Goal: Check status: Check status

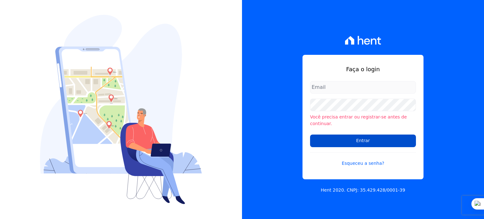
type input "rodrigo.villalva@grupozarin.com.br"
click at [335, 137] on input "Entrar" at bounding box center [363, 141] width 106 height 13
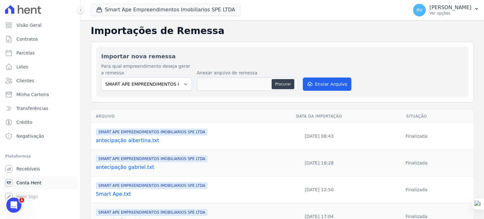
click at [31, 182] on span "Conta Hent" at bounding box center [28, 183] width 25 height 6
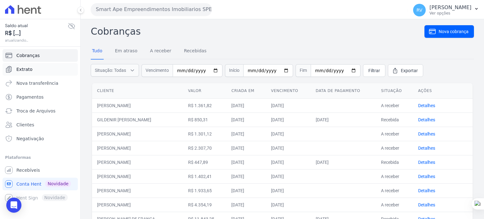
click at [27, 67] on span "Extrato" at bounding box center [24, 69] width 16 height 6
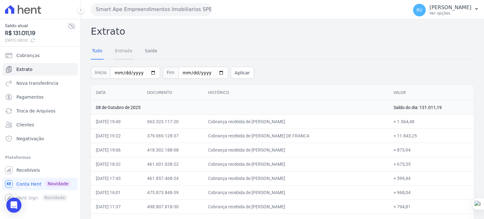
click at [122, 49] on link "Entrada" at bounding box center [124, 51] width 20 height 16
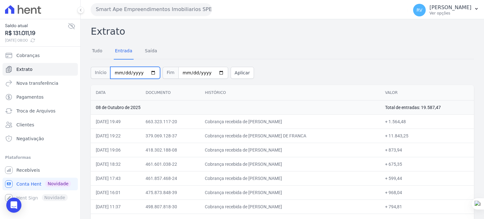
click at [148, 71] on input "2025-10-01" at bounding box center [135, 73] width 50 height 12
type input "2025-10-08"
click at [216, 73] on input "[DATE]" at bounding box center [203, 73] width 50 height 12
click at [213, 76] on input "[DATE]" at bounding box center [203, 73] width 50 height 12
click at [213, 73] on input "[DATE]" at bounding box center [203, 73] width 50 height 12
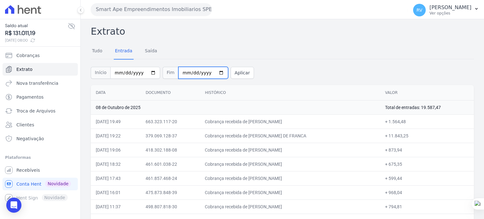
type input "2025-10-08"
click at [234, 74] on button "Aplicar" at bounding box center [242, 73] width 23 height 12
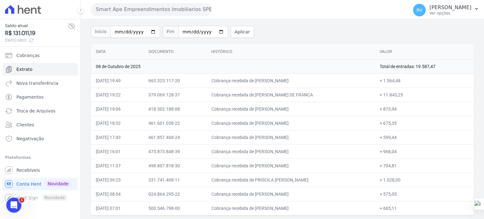
drag, startPoint x: 257, startPoint y: 95, endPoint x: 319, endPoint y: 94, distance: 62.1
click at [319, 94] on td "Cobrança recebida de ANDRESSA OLIVEIRA DE FRANCA" at bounding box center [291, 95] width 168 height 14
click at [271, 118] on td "Cobrança recebida de LUCAS RAFAEL DOS SANTOS" at bounding box center [291, 123] width 168 height 14
drag, startPoint x: 259, startPoint y: 94, endPoint x: 320, endPoint y: 94, distance: 60.8
click at [320, 94] on td "Cobrança recebida de ANDRESSA OLIVEIRA DE FRANCA" at bounding box center [291, 95] width 168 height 14
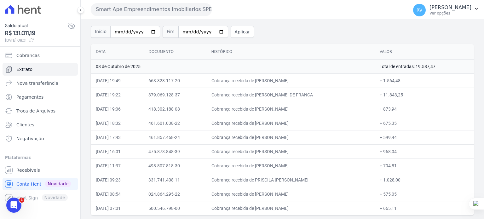
drag, startPoint x: 260, startPoint y: 80, endPoint x: 308, endPoint y: 81, distance: 47.6
click at [308, 81] on td "Cobrança recebida de JOSE FRANCISCO DE OLIVEIRA" at bounding box center [291, 80] width 168 height 14
drag, startPoint x: 260, startPoint y: 80, endPoint x: 314, endPoint y: 81, distance: 54.2
click at [314, 81] on td "Cobrança recebida de JOSE FRANCISCO DE OLIVEIRA" at bounding box center [291, 80] width 168 height 14
copy td "JOSE FRANCISCO DE OLIVE"
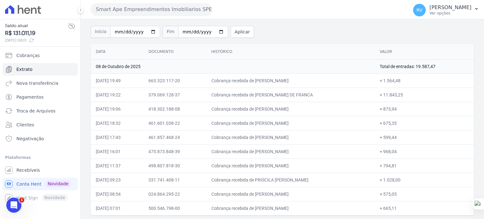
click at [264, 80] on td "Cobrança recebida de JOSE FRANCISCO DE OLIVEIRA" at bounding box center [291, 80] width 168 height 14
click at [259, 80] on td "Cobrança recebida de JOSE FRANCISCO DE OLIVEIRA" at bounding box center [291, 80] width 168 height 14
drag, startPoint x: 259, startPoint y: 79, endPoint x: 320, endPoint y: 79, distance: 60.5
click at [320, 79] on td "Cobrança recebida de JOSE FRANCISCO DE OLIVEIRA" at bounding box center [291, 80] width 168 height 14
click at [285, 83] on td "Cobrança recebida de JOSE FRANCISCO DE OLIVEIRA" at bounding box center [291, 80] width 168 height 14
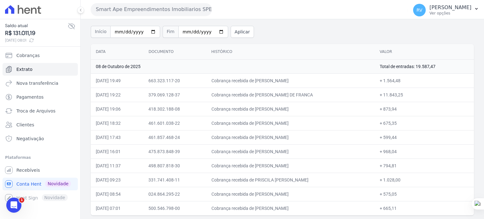
drag, startPoint x: 259, startPoint y: 79, endPoint x: 314, endPoint y: 79, distance: 55.5
click at [314, 79] on td "Cobrança recebida de JOSE FRANCISCO DE OLIVEIRA" at bounding box center [291, 80] width 168 height 14
copy td "JOSE FRANCISCO DE OLIVEI"
click at [259, 78] on td "Cobrança recebida de JOSE FRANCISCO DE OLIVEIRA" at bounding box center [291, 80] width 168 height 14
drag, startPoint x: 259, startPoint y: 78, endPoint x: 314, endPoint y: 79, distance: 54.9
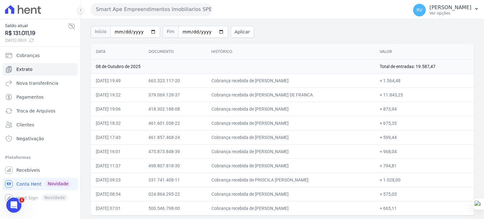
click at [314, 79] on td "Cobrança recebida de JOSE FRANCISCO DE OLIVEIRA" at bounding box center [291, 80] width 168 height 14
copy td "JOSE FRANCISCO DE OLIVE"
drag, startPoint x: 388, startPoint y: 81, endPoint x: 405, endPoint y: 81, distance: 16.4
click at [405, 81] on td "+ 1.564,48" at bounding box center [424, 80] width 99 height 14
copy td "1.564,48"
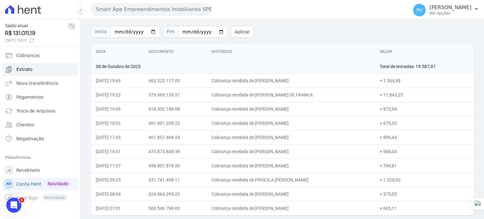
drag, startPoint x: 259, startPoint y: 93, endPoint x: 318, endPoint y: 98, distance: 58.8
click at [318, 98] on td "Cobrança recebida de ANDRESSA OLIVEIRA DE FRANCA" at bounding box center [291, 95] width 168 height 14
copy td "ANDRESSA OLIVEIRA DE FRA"
drag, startPoint x: 389, startPoint y: 97, endPoint x: 406, endPoint y: 96, distance: 17.7
click at [406, 96] on td "+ 11.843,25" at bounding box center [424, 95] width 99 height 14
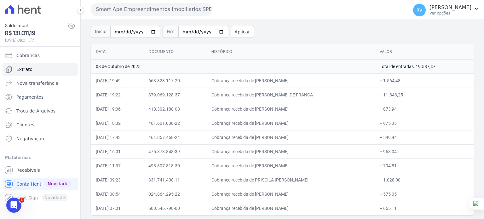
click at [408, 95] on td "+ 11.843,25" at bounding box center [424, 95] width 99 height 14
drag, startPoint x: 389, startPoint y: 95, endPoint x: 407, endPoint y: 95, distance: 18.0
click at [407, 95] on td "+ 11.843,25" at bounding box center [424, 95] width 99 height 14
copy td "11.843,25"
click at [397, 97] on td "+ 11.843,25" at bounding box center [424, 95] width 99 height 14
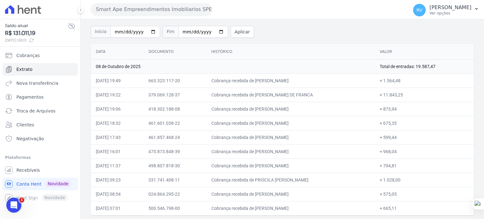
drag, startPoint x: 393, startPoint y: 96, endPoint x: 409, endPoint y: 98, distance: 16.6
click at [409, 98] on td "+ 11.843,25" at bounding box center [424, 95] width 99 height 14
drag, startPoint x: 260, startPoint y: 108, endPoint x: 308, endPoint y: 107, distance: 47.9
click at [308, 107] on td "Cobrança recebida de BEATRIZ GOMES HENRIQUE" at bounding box center [291, 109] width 168 height 14
copy td "BEATRIZ GOMES HENRIQ"
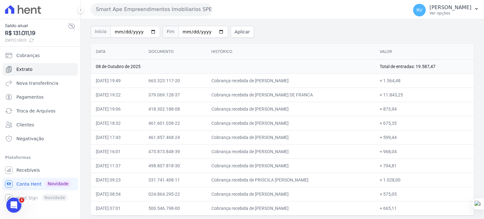
drag, startPoint x: 388, startPoint y: 109, endPoint x: 402, endPoint y: 108, distance: 13.9
click at [401, 110] on td "+ 873,94" at bounding box center [424, 109] width 99 height 14
copy td "873,94"
drag, startPoint x: 259, startPoint y: 122, endPoint x: 307, endPoint y: 124, distance: 48.3
click at [307, 124] on td "Cobrança recebida de LUCAS RAFAEL DOS SANTOS" at bounding box center [291, 123] width 168 height 14
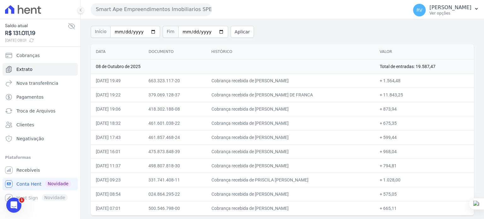
copy td "LUCAS RAFAEL DOS SAN"
drag, startPoint x: 388, startPoint y: 123, endPoint x: 401, endPoint y: 123, distance: 12.6
click at [401, 123] on td "+ 675,35" at bounding box center [424, 123] width 99 height 14
copy td "675,35"
drag, startPoint x: 260, startPoint y: 137, endPoint x: 313, endPoint y: 137, distance: 53.0
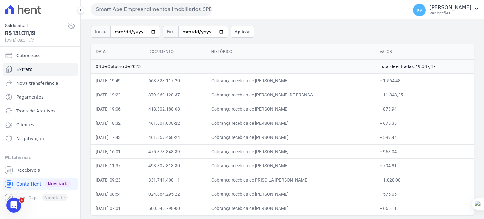
click at [313, 137] on td "Cobrança recebida de DEBORA SANTOS DO NASCIMENTO" at bounding box center [291, 137] width 168 height 14
drag, startPoint x: 389, startPoint y: 137, endPoint x: 480, endPoint y: 141, distance: 91.5
click at [404, 138] on td "+ 599,44" at bounding box center [424, 137] width 99 height 14
drag, startPoint x: 259, startPoint y: 151, endPoint x: 303, endPoint y: 151, distance: 43.2
click at [303, 151] on td "Cobrança recebida de DIOGENES LUCAS PEDROZO" at bounding box center [291, 151] width 168 height 14
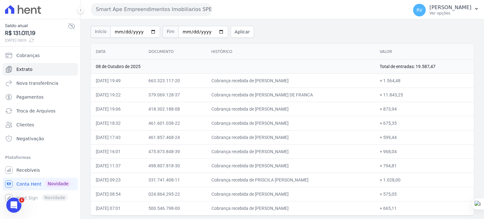
drag, startPoint x: 388, startPoint y: 150, endPoint x: 401, endPoint y: 152, distance: 13.0
click at [401, 152] on td "+ 968,04" at bounding box center [424, 151] width 99 height 14
drag, startPoint x: 260, startPoint y: 164, endPoint x: 304, endPoint y: 164, distance: 44.1
click at [303, 166] on td "Cobrança recebida de MARIANA LIMA DE SOUSA" at bounding box center [291, 166] width 168 height 14
drag, startPoint x: 388, startPoint y: 166, endPoint x: 400, endPoint y: 166, distance: 11.4
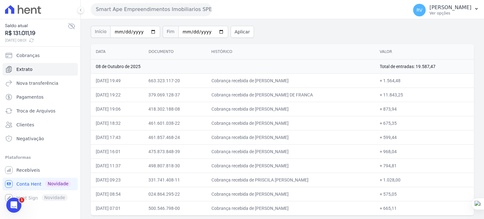
click at [400, 166] on td "+ 794,81" at bounding box center [424, 166] width 99 height 14
drag, startPoint x: 258, startPoint y: 179, endPoint x: 307, endPoint y: 182, distance: 49.2
click at [307, 182] on td "Cobrança recebida de PRISCILA RICARDO PEREIRA" at bounding box center [291, 180] width 168 height 14
click at [274, 181] on td "Cobrança recebida de PRISCILA RICARDO PEREIRA" at bounding box center [291, 180] width 168 height 14
drag, startPoint x: 259, startPoint y: 177, endPoint x: 307, endPoint y: 176, distance: 48.2
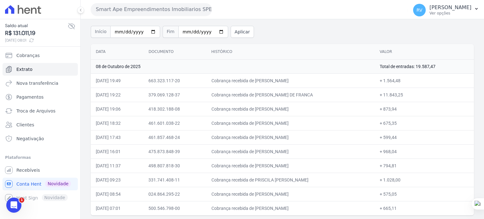
click at [307, 176] on td "Cobrança recebida de PRISCILA RICARDO PEREIRA" at bounding box center [291, 180] width 168 height 14
drag, startPoint x: 389, startPoint y: 178, endPoint x: 410, endPoint y: 179, distance: 21.8
click at [410, 179] on td "+ 1.028,00" at bounding box center [424, 180] width 99 height 14
drag, startPoint x: 260, startPoint y: 193, endPoint x: 305, endPoint y: 193, distance: 45.1
click at [305, 193] on td "Cobrança recebida de JOAO MARCELO DE SOUSA" at bounding box center [291, 194] width 168 height 14
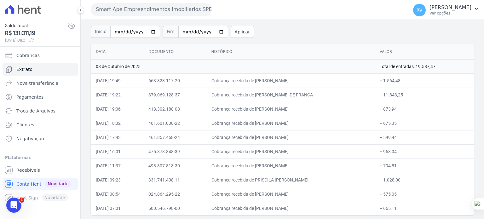
drag, startPoint x: 388, startPoint y: 194, endPoint x: 400, endPoint y: 193, distance: 12.0
click at [400, 193] on td "+ 575,05" at bounding box center [424, 194] width 99 height 14
drag, startPoint x: 260, startPoint y: 207, endPoint x: 313, endPoint y: 207, distance: 53.6
click at [313, 207] on td "Cobrança recebida de ROBERT DOS SANTOS GUIMARAES" at bounding box center [291, 208] width 168 height 14
drag, startPoint x: 394, startPoint y: 207, endPoint x: 401, endPoint y: 207, distance: 7.6
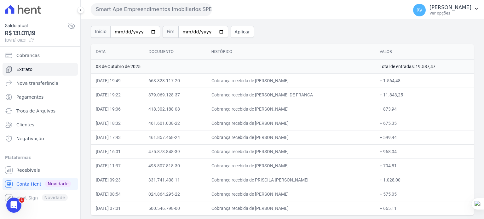
click at [401, 207] on td "+ 665,11" at bounding box center [424, 208] width 99 height 14
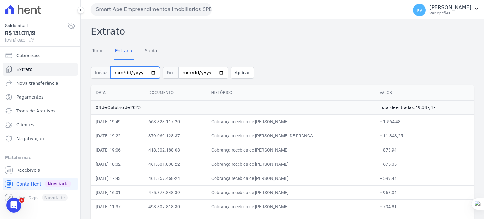
click at [147, 71] on input "2025-10-08" at bounding box center [135, 73] width 50 height 12
type input "[DATE]"
click at [216, 72] on input "2025-10-08" at bounding box center [203, 73] width 50 height 12
click at [213, 71] on input "2025-10-08" at bounding box center [203, 73] width 50 height 12
type input "[DATE]"
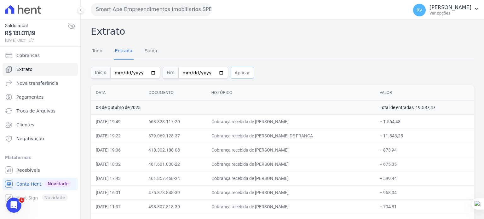
click at [234, 73] on button "Aplicar" at bounding box center [242, 73] width 23 height 12
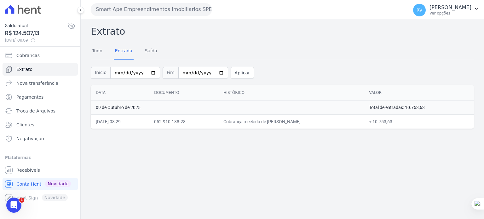
drag, startPoint x: 286, startPoint y: 121, endPoint x: 324, endPoint y: 120, distance: 38.8
click at [324, 120] on td "Cobrança recebida de [PERSON_NAME]" at bounding box center [291, 121] width 146 height 14
click at [484, 4] on html "Saldo atual R$ 124.507,13 [DATE] 09:09 Cobranças Extrato Nova transferência Pag…" at bounding box center [242, 109] width 484 height 219
drag, startPoint x: 390, startPoint y: 121, endPoint x: 474, endPoint y: 108, distance: 85.4
click at [415, 119] on td "+ 10.753,63" at bounding box center [419, 121] width 110 height 14
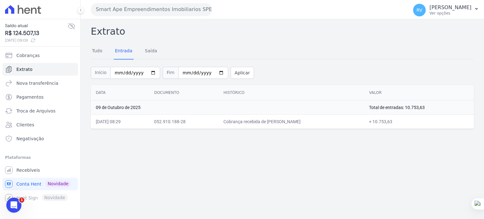
click at [301, 134] on div "Extrato Tudo Entrada [GEOGRAPHIC_DATA] Início [DATE] Fim [DATE] Aplicar Data Do…" at bounding box center [283, 119] width 404 height 200
click at [303, 147] on div "Extrato Tudo Entrada [GEOGRAPHIC_DATA] Início [DATE] Fim [DATE] Aplicar Data Do…" at bounding box center [283, 119] width 404 height 200
click at [231, 67] on button "Aplicar" at bounding box center [242, 73] width 23 height 12
click at [236, 67] on button "Aplicar" at bounding box center [242, 73] width 23 height 12
